Goal: Information Seeking & Learning: Learn about a topic

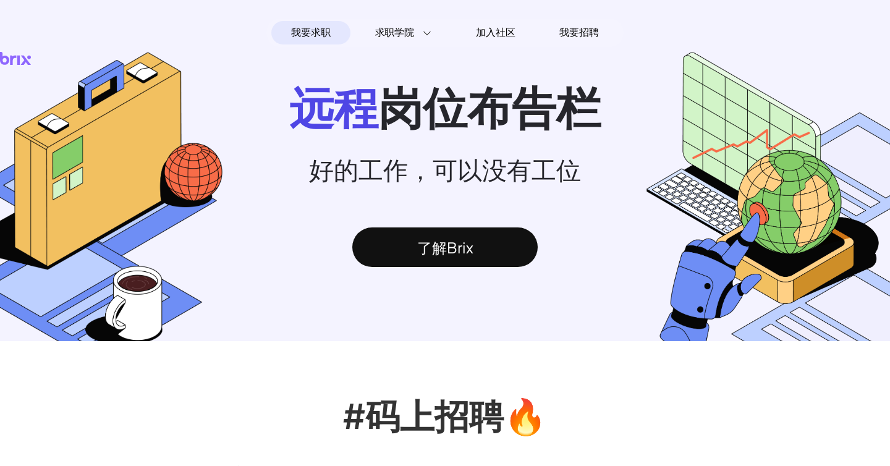
click at [313, 31] on span "我要求职" at bounding box center [310, 33] width 39 height 20
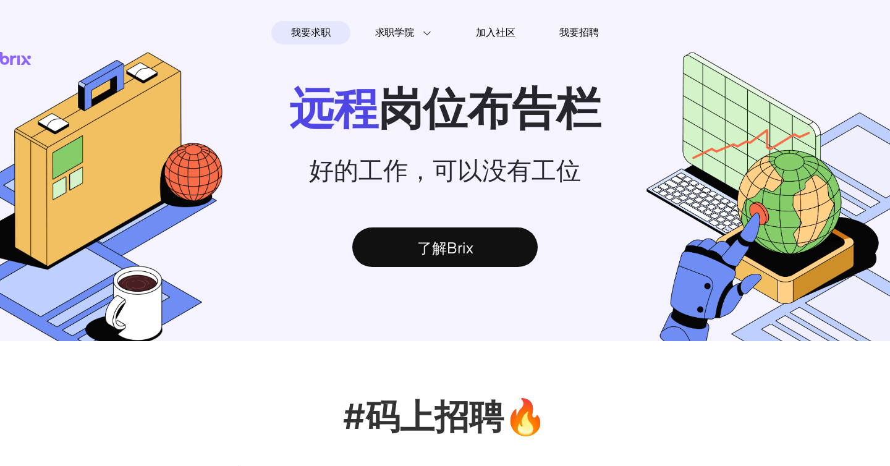
click at [443, 137] on p "远程 岗位布告栏" at bounding box center [445, 109] width 890 height 59
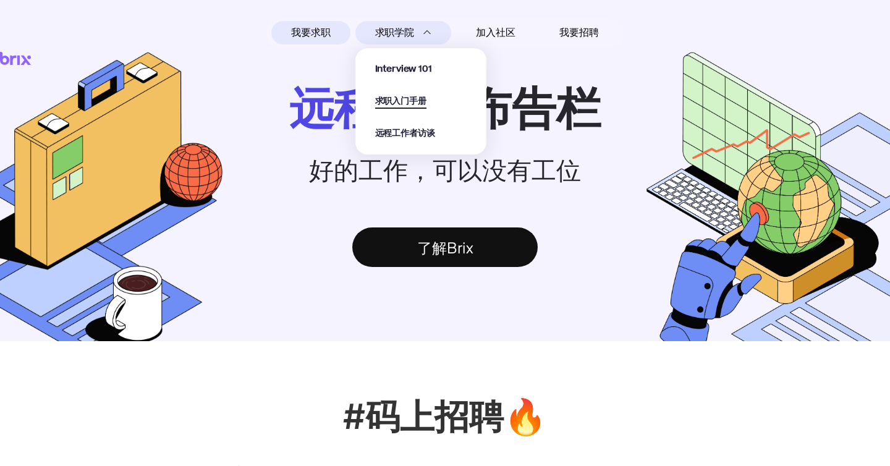
click at [419, 106] on span "求职入门手册" at bounding box center [400, 102] width 51 height 14
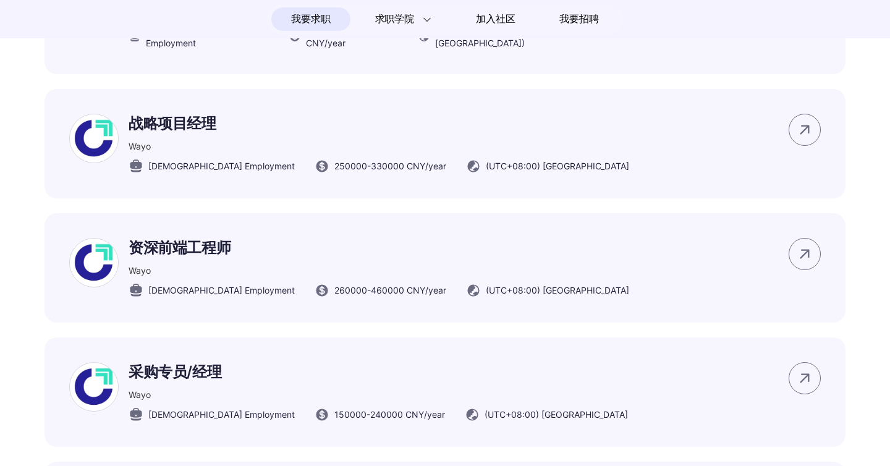
scroll to position [7066, 0]
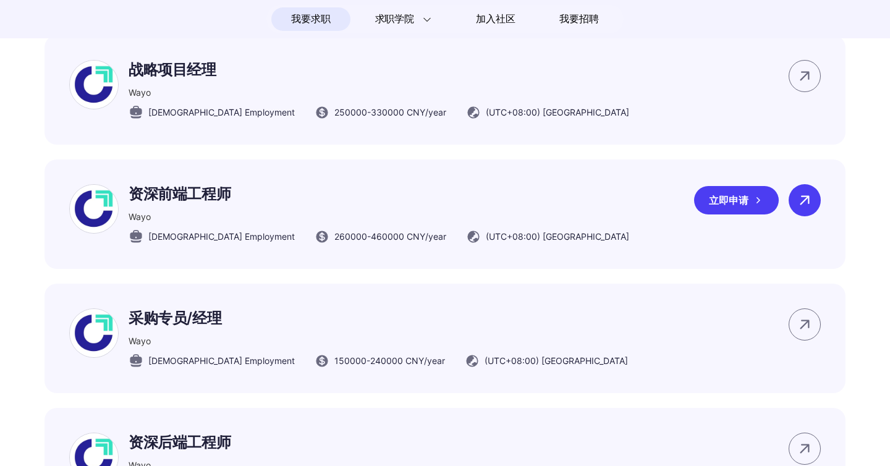
click at [809, 191] on icon at bounding box center [805, 200] width 19 height 19
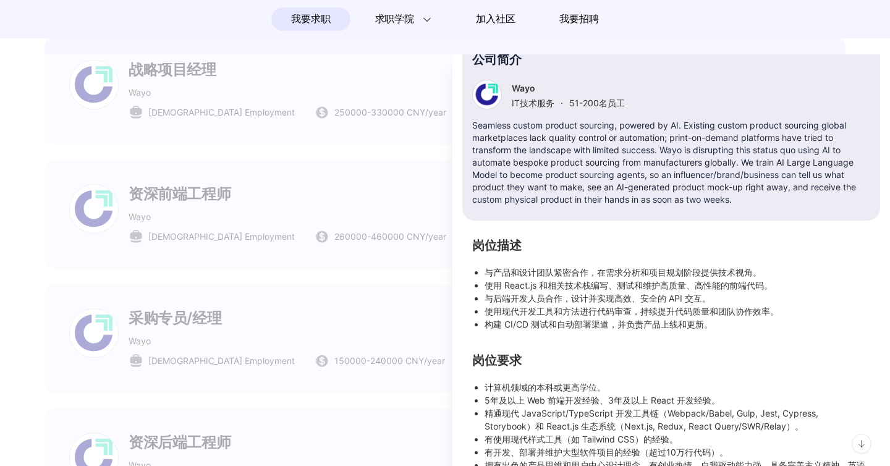
scroll to position [0, 0]
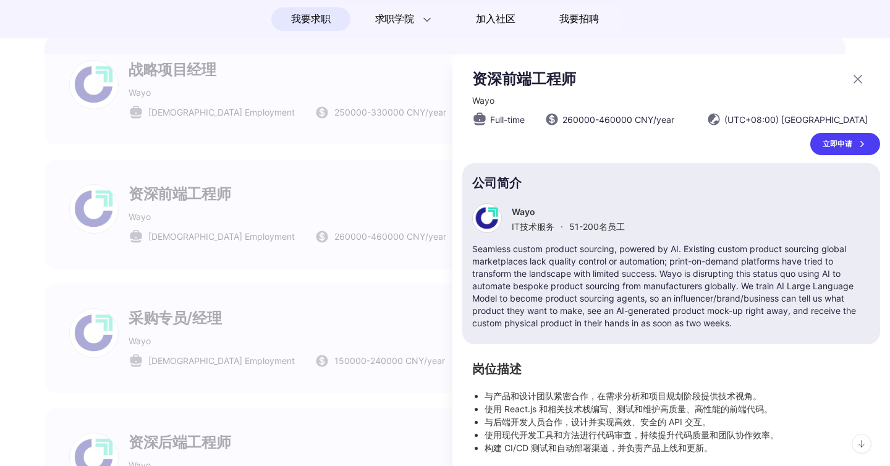
click at [352, 189] on div at bounding box center [445, 260] width 890 height 412
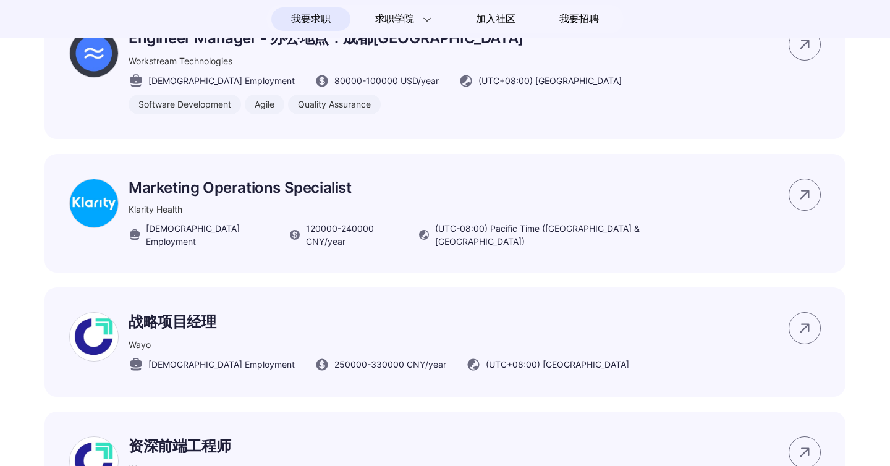
scroll to position [6778, 0]
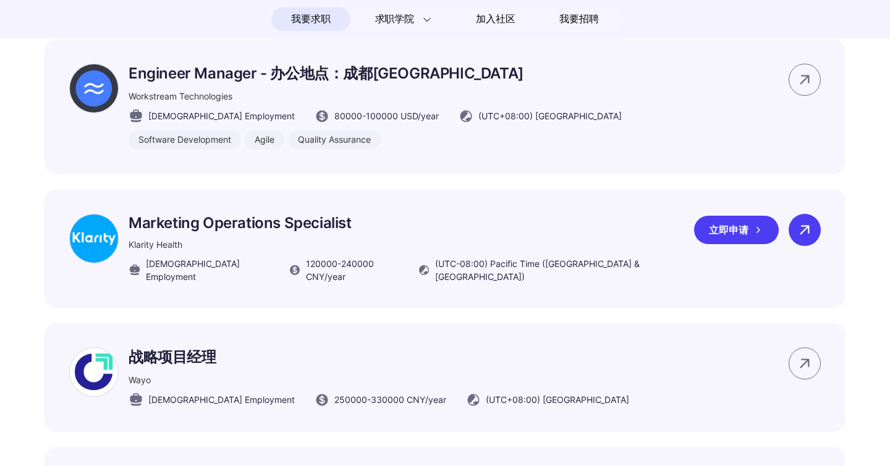
click at [805, 221] on icon at bounding box center [805, 230] width 19 height 19
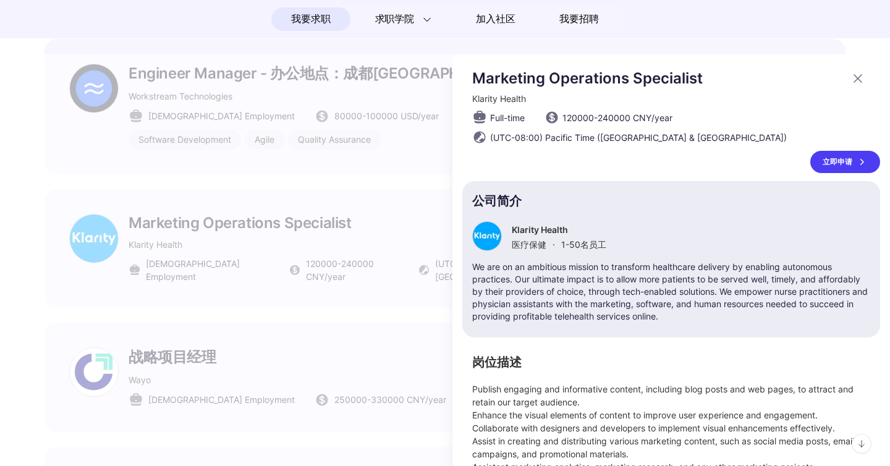
click at [845, 162] on div "立即申请" at bounding box center [846, 162] width 70 height 22
click at [409, 171] on div at bounding box center [445, 260] width 890 height 412
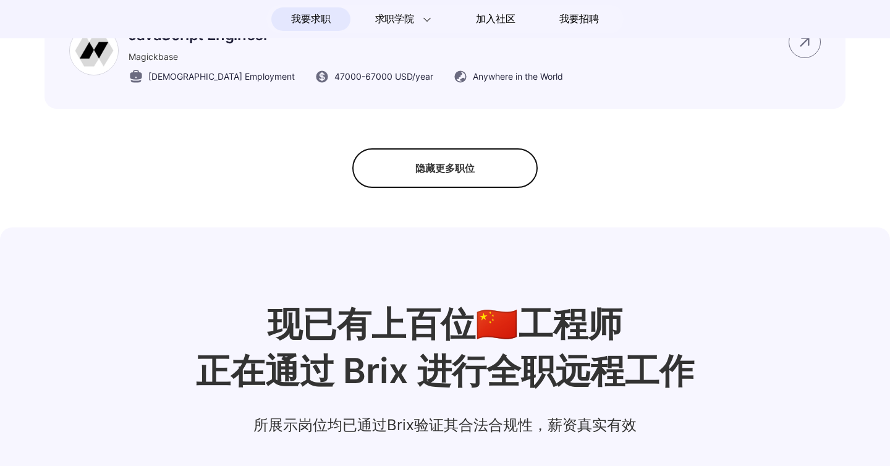
click at [472, 148] on div "隐藏更多职位" at bounding box center [444, 168] width 185 height 40
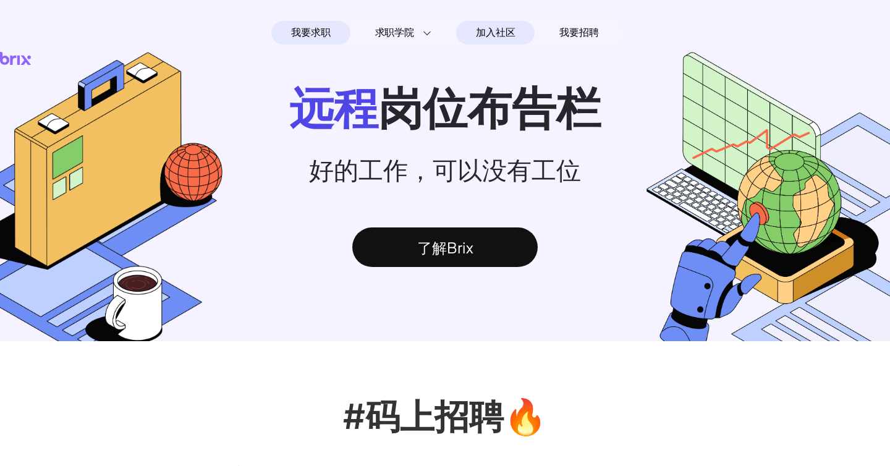
click at [485, 36] on span "加入社区" at bounding box center [495, 33] width 39 height 20
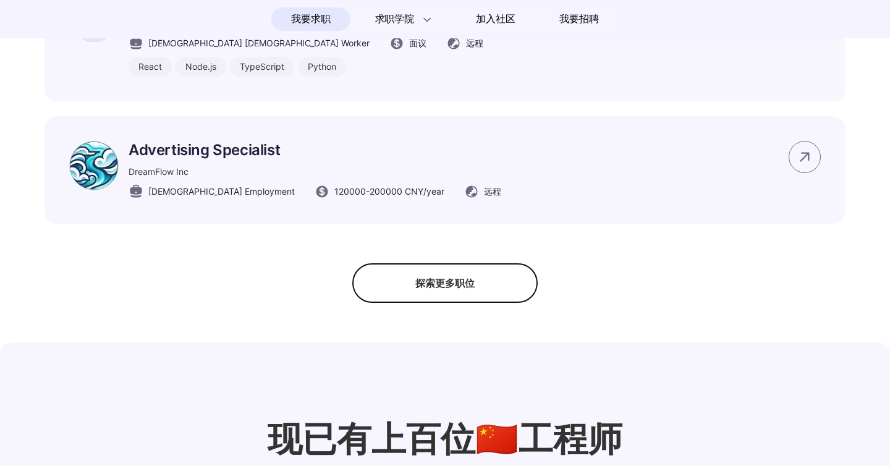
scroll to position [1030, 0]
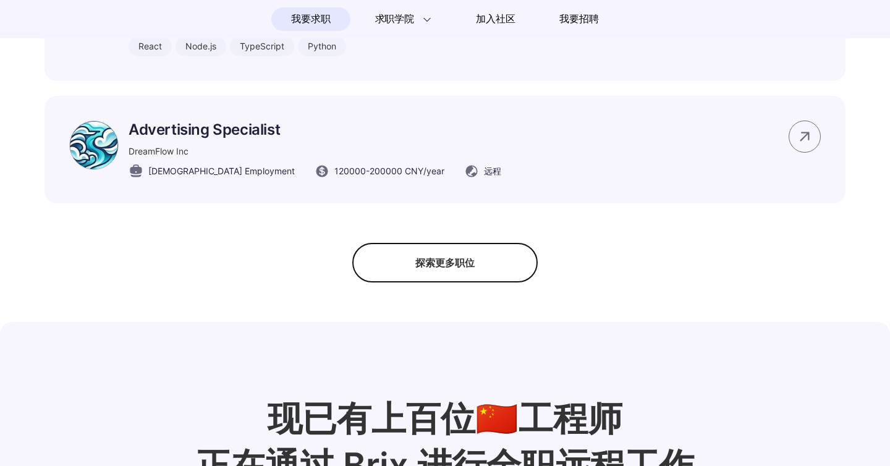
click at [426, 263] on div "探索更多职位" at bounding box center [444, 263] width 185 height 40
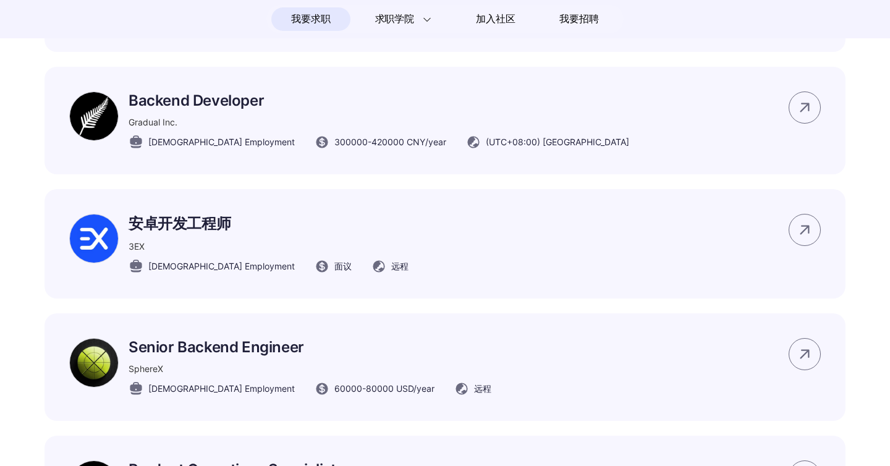
scroll to position [4898, 0]
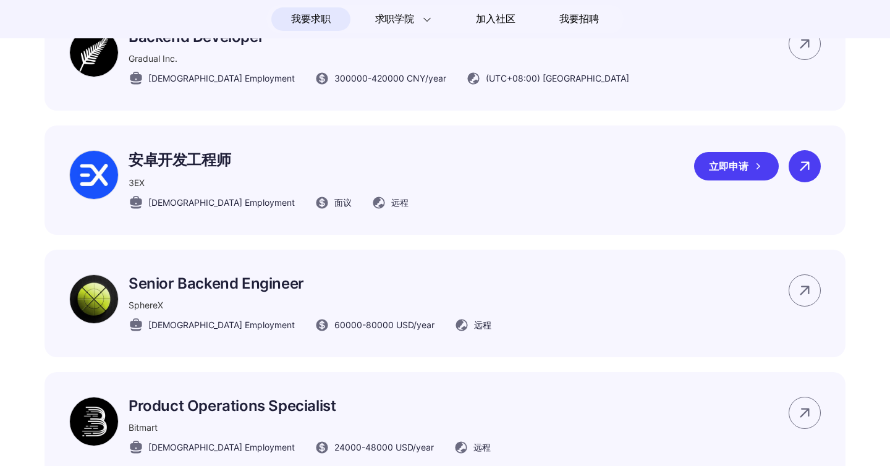
click at [816, 150] on div at bounding box center [805, 166] width 32 height 32
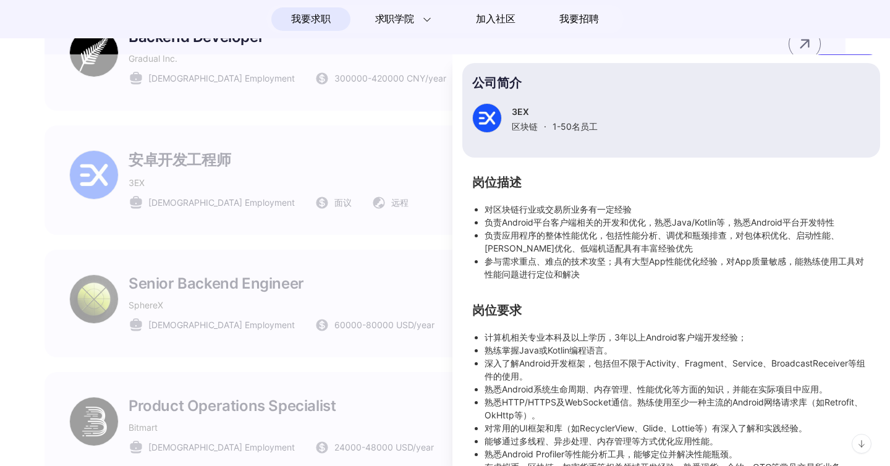
scroll to position [123, 0]
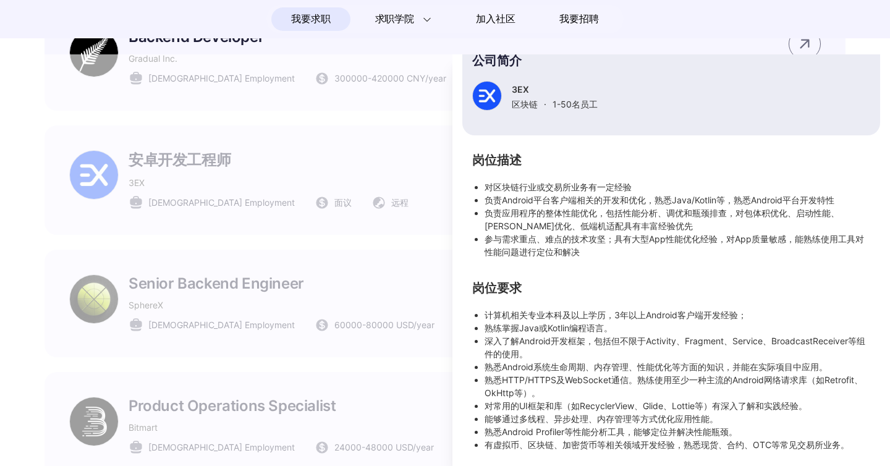
click at [339, 207] on div at bounding box center [445, 260] width 890 height 412
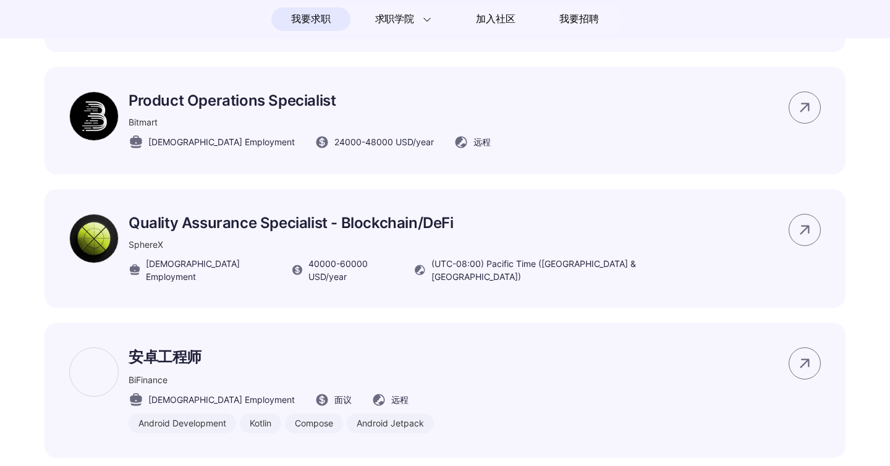
scroll to position [5296, 0]
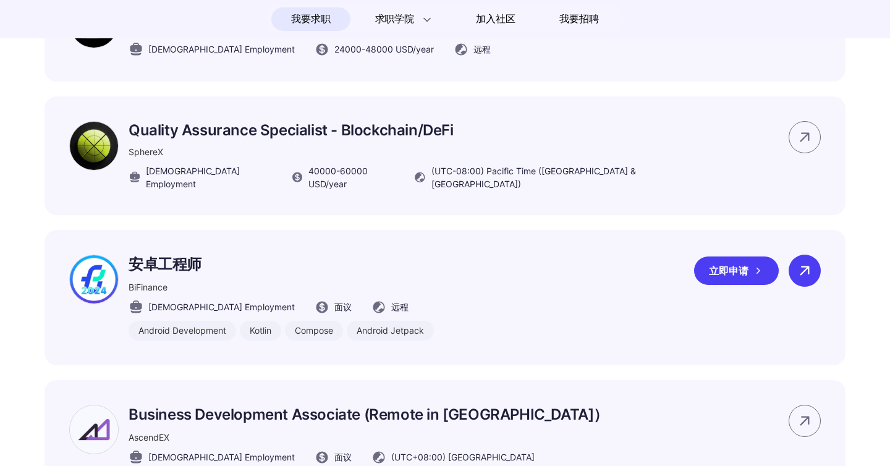
click at [801, 262] on icon at bounding box center [805, 271] width 19 height 19
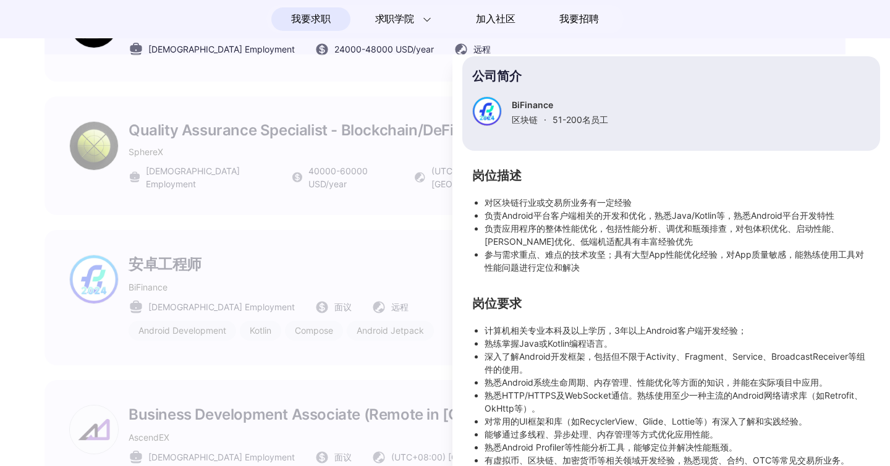
scroll to position [6, 0]
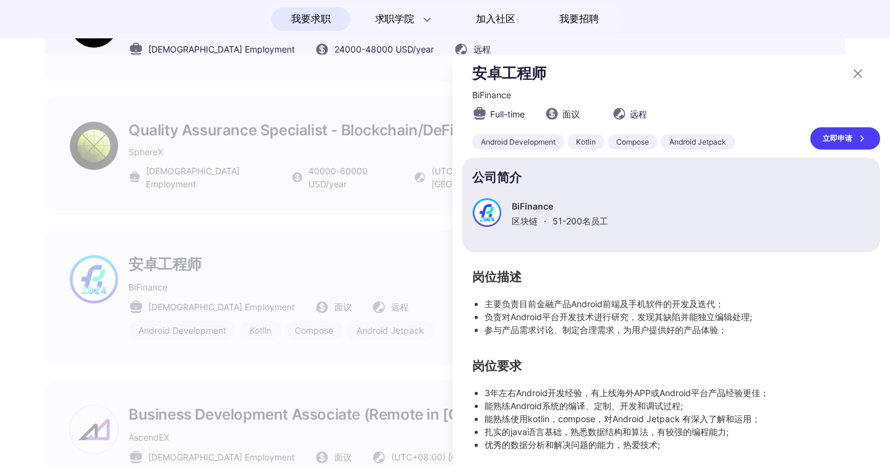
click at [861, 140] on icon at bounding box center [863, 138] width 4 height 6
click at [377, 296] on div at bounding box center [445, 260] width 890 height 412
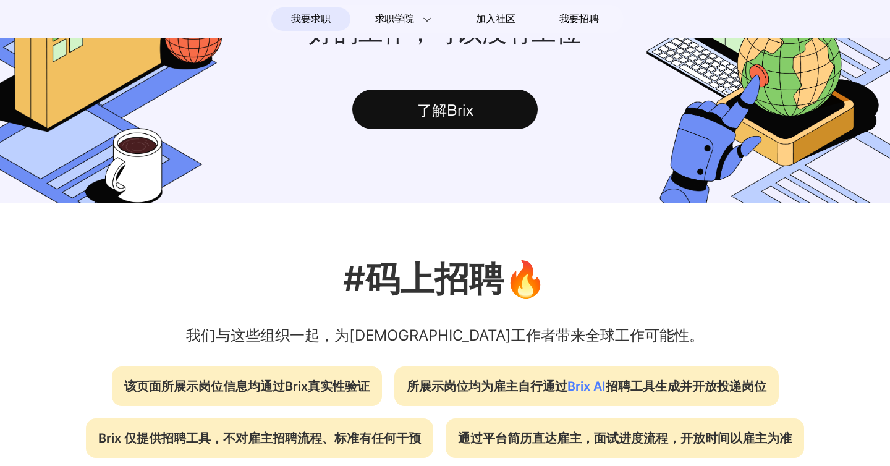
scroll to position [0, 0]
